Goal: Task Accomplishment & Management: Manage account settings

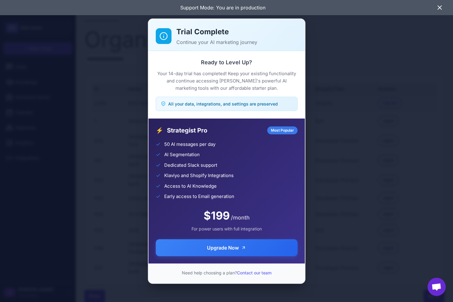
click at [365, 113] on div "Trial Complete Continue your AI marketing journey Ready to Level Up? Your 14-da…" at bounding box center [226, 151] width 453 height 292
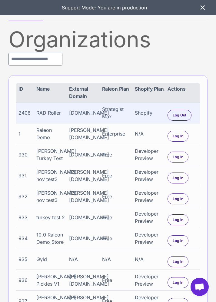
drag, startPoint x: 204, startPoint y: 9, endPoint x: 128, endPoint y: 25, distance: 77.6
click at [203, 9] on icon at bounding box center [202, 7] width 7 height 7
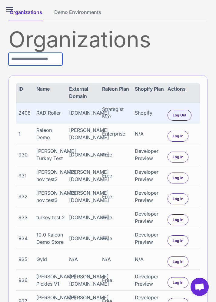
click at [22, 60] on input "text" at bounding box center [35, 59] width 54 height 13
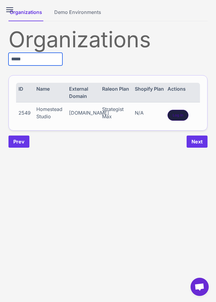
type input "*****"
click at [185, 115] on div "Log In" at bounding box center [178, 115] width 21 height 11
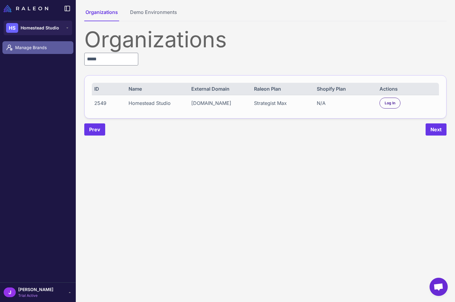
click at [33, 45] on span "Manage Brands" at bounding box center [41, 47] width 53 height 7
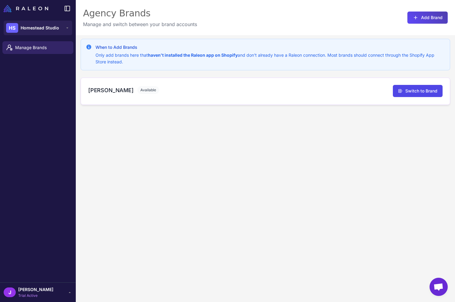
click at [107, 91] on h3 "[PERSON_NAME]" at bounding box center [110, 90] width 45 height 8
drag, startPoint x: 109, startPoint y: 139, endPoint x: 108, endPoint y: 135, distance: 4.6
click at [108, 138] on div "When to Add Brands Only add brands here that haven't installed the Raleon app o…" at bounding box center [265, 186] width 379 height 302
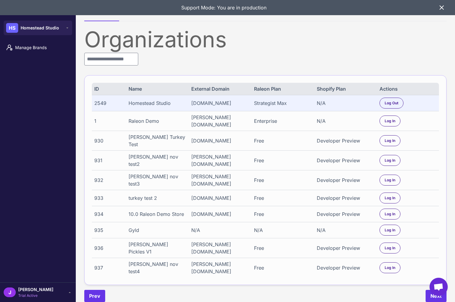
click at [127, 65] on div "Organizations ID Name External Domain Raleon Plan Shopify Plan Actions 2549 Hom…" at bounding box center [265, 164] width 362 height 273
click at [125, 61] on input "text" at bounding box center [111, 59] width 54 height 13
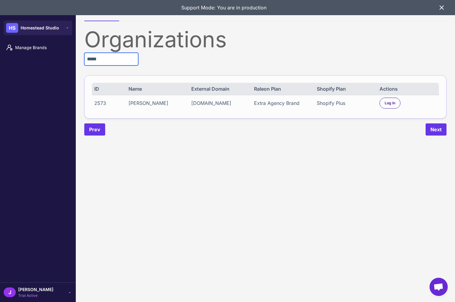
type input "*****"
drag, startPoint x: 378, startPoint y: 103, endPoint x: 396, endPoint y: 107, distance: 17.6
click at [378, 103] on div "2573 Heidi Carey heidi-carey-dev.myshopify.com Extra Agency Brand Shopify Plus …" at bounding box center [265, 103] width 347 height 16
click at [396, 107] on div "Log In" at bounding box center [389, 103] width 21 height 11
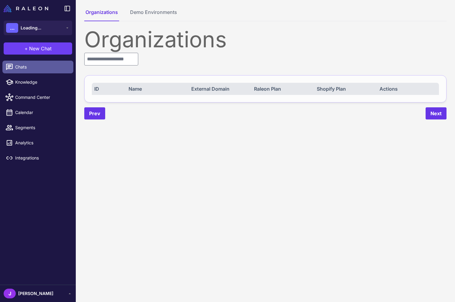
click at [32, 66] on span "Chats" at bounding box center [41, 67] width 53 height 7
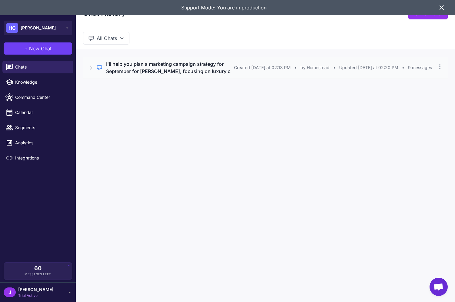
click at [190, 68] on h3 "I'll help you plan a marketing campaign strategy for September for [PERSON_NAME…" at bounding box center [170, 67] width 128 height 15
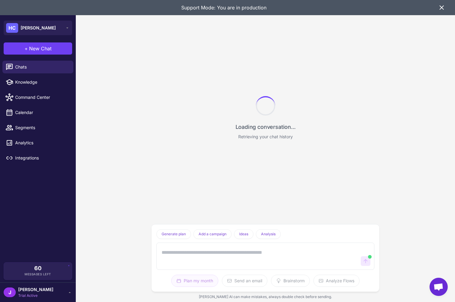
scroll to position [2148, 0]
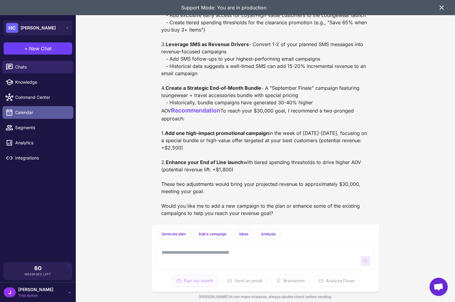
click at [31, 113] on span "Calendar" at bounding box center [41, 112] width 53 height 7
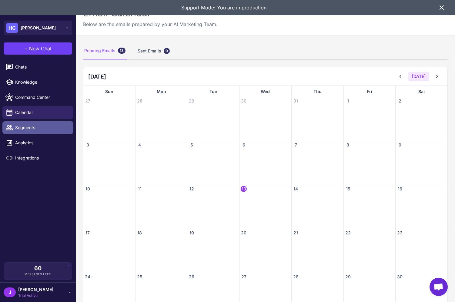
click at [28, 125] on span "Segments" at bounding box center [41, 127] width 53 height 7
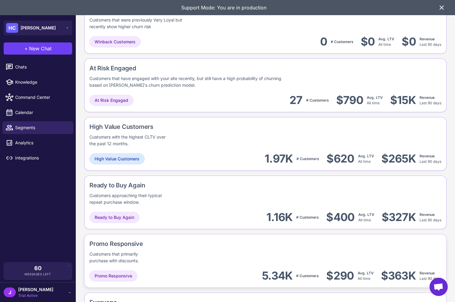
scroll to position [464, 0]
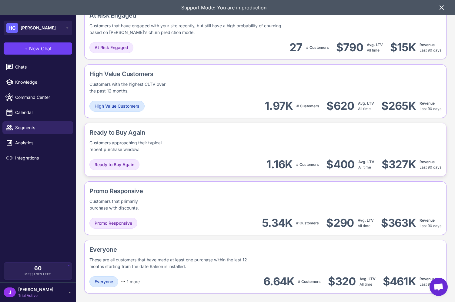
click at [222, 148] on div "Ready to Buy Again Customers approaching their typical repeat purchase window." at bounding box center [265, 140] width 352 height 25
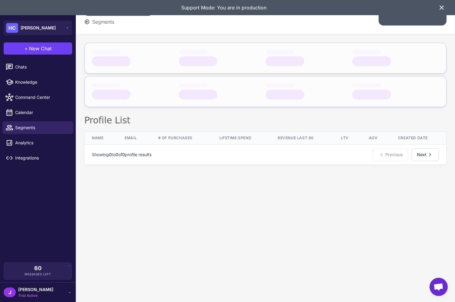
click at [443, 3] on div "Support Mode: You are in production" at bounding box center [227, 7] width 455 height 15
click at [443, 8] on icon at bounding box center [442, 8] width 4 height 4
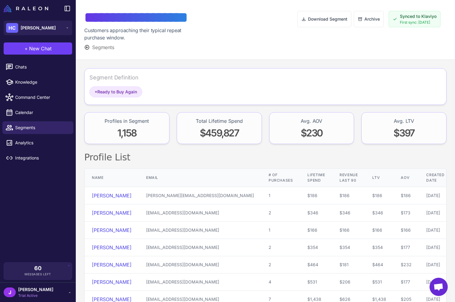
click at [27, 292] on span "[PERSON_NAME]" at bounding box center [35, 289] width 35 height 7
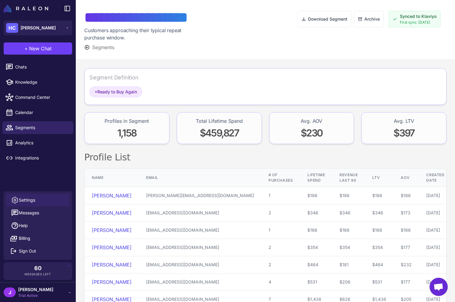
click at [36, 196] on link "Settings" at bounding box center [38, 200] width 64 height 13
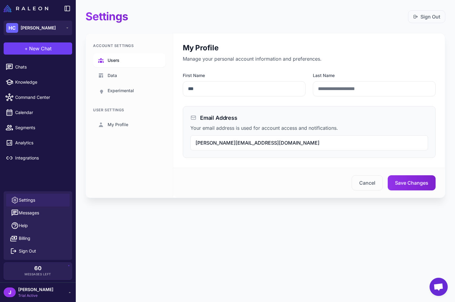
click at [126, 55] on link "Users" at bounding box center [129, 60] width 72 height 14
